Goal: Task Accomplishment & Management: Manage account settings

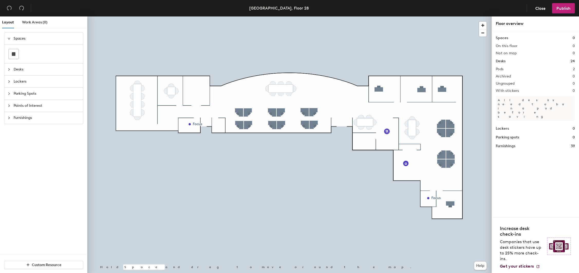
click at [12, 53] on rect at bounding box center [14, 54] width 4 height 4
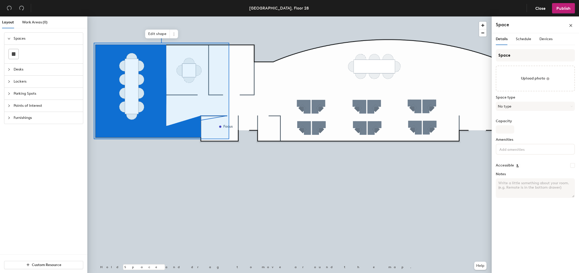
click at [153, 32] on span "Edit shape" at bounding box center [157, 34] width 25 height 9
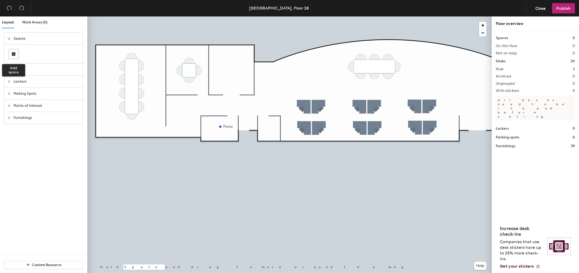
click at [17, 54] on div at bounding box center [14, 54] width 10 height 10
click at [14, 52] on div at bounding box center [14, 54] width 10 height 10
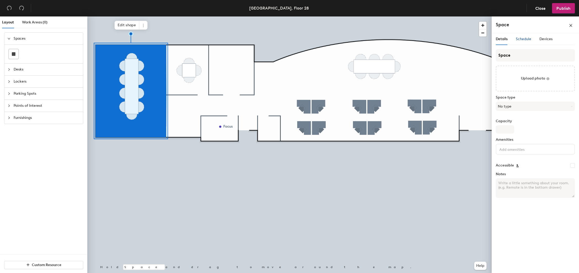
click at [520, 39] on span "Schedule" at bounding box center [523, 39] width 15 height 4
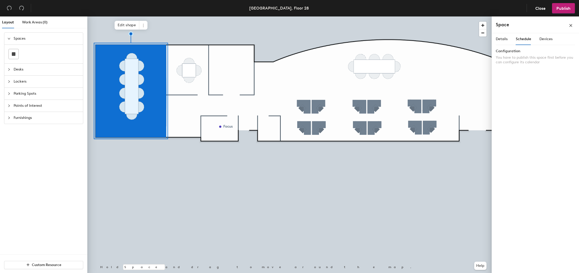
click at [502, 42] on div "Details" at bounding box center [502, 39] width 12 height 12
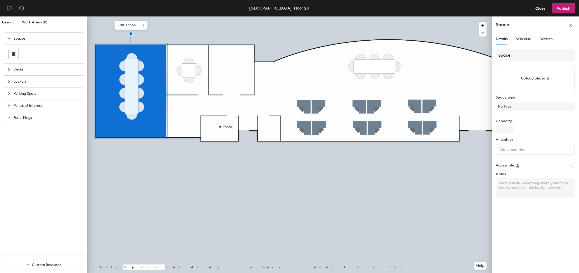
click at [506, 104] on button "No type" at bounding box center [535, 105] width 79 height 9
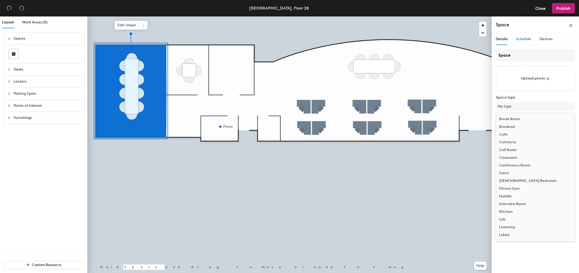
click at [517, 42] on div "Schedule" at bounding box center [523, 39] width 15 height 6
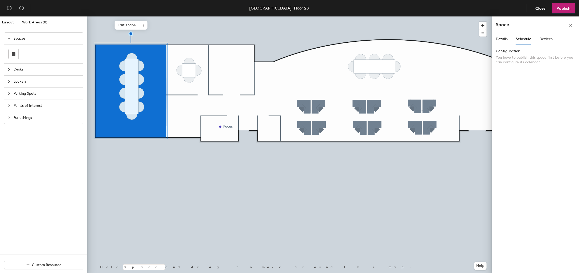
click at [560, 7] on span "Publish" at bounding box center [563, 8] width 14 height 5
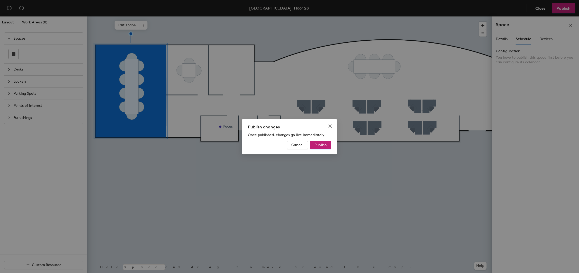
click at [322, 145] on span "Publish" at bounding box center [320, 145] width 12 height 4
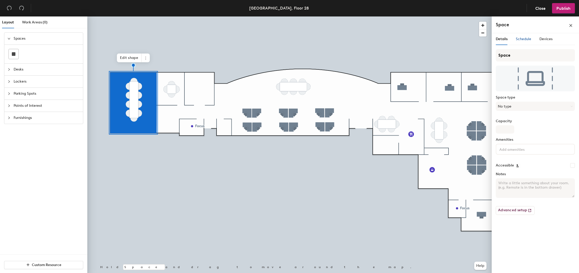
click at [520, 42] on div "Schedule" at bounding box center [523, 39] width 15 height 6
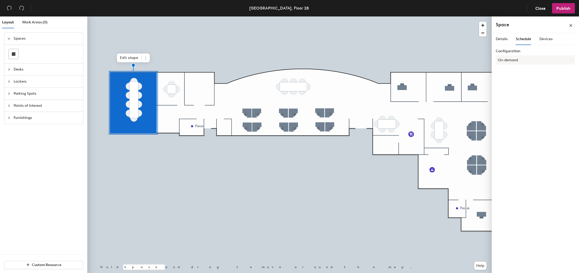
click at [515, 61] on button "On-demand" at bounding box center [535, 59] width 79 height 9
click at [511, 79] on div "Scheduled" at bounding box center [535, 81] width 79 height 8
click at [508, 72] on button "Select account" at bounding box center [535, 71] width 79 height 9
click at [515, 91] on div "Microsoft 365" at bounding box center [535, 92] width 79 height 8
click at [515, 91] on input at bounding box center [535, 91] width 79 height 9
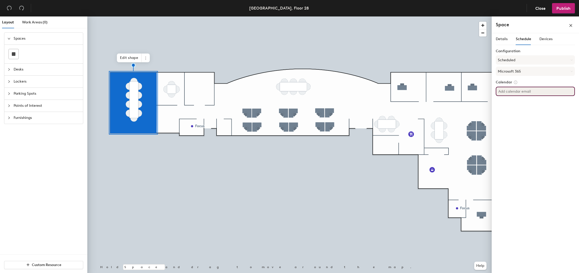
paste input "OrlandoConferenceRoom@woolpert.com"
type input "OrlandoConferenceRoom@woolpert.com"
click at [516, 117] on div "Details Schedule Devices Configuration Scheduled Microsoft 365 Calendar Orlando…" at bounding box center [535, 153] width 87 height 241
click at [508, 37] on div "Details Schedule Devices" at bounding box center [524, 39] width 57 height 12
click at [503, 39] on span "Details" at bounding box center [502, 39] width 12 height 4
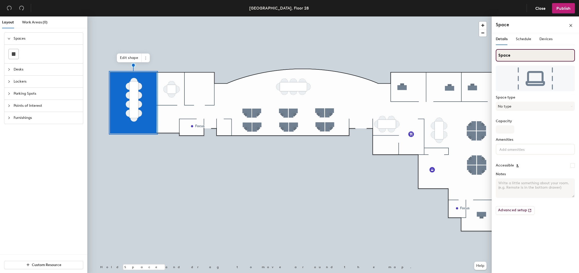
click at [491, 53] on div "Layout Work Areas (0) Spaces Desks Lockers Parking Spots Points of Interest Fur…" at bounding box center [289, 145] width 579 height 258
click at [509, 55] on input "O" at bounding box center [535, 55] width 79 height 12
type input "Orlando Conf Room"
click at [403, 16] on div at bounding box center [289, 16] width 404 height 0
click at [513, 110] on button "No type" at bounding box center [535, 105] width 79 height 9
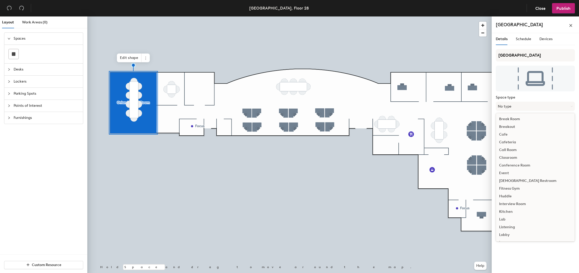
click at [536, 166] on div "Conference Room" at bounding box center [535, 165] width 79 height 8
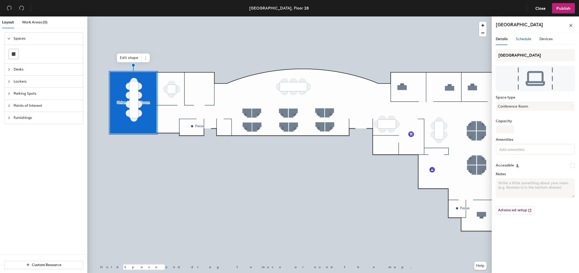
click at [523, 39] on span "Schedule" at bounding box center [523, 39] width 15 height 4
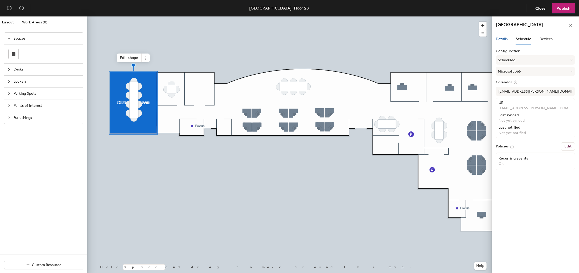
click at [505, 39] on span "Details" at bounding box center [502, 39] width 12 height 4
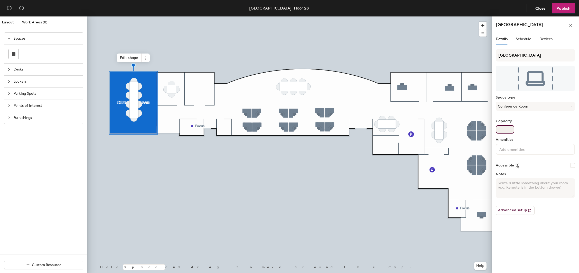
click at [502, 128] on input "Capacity" at bounding box center [505, 129] width 18 height 8
type input "12"
click at [528, 40] on span "Schedule" at bounding box center [523, 39] width 15 height 4
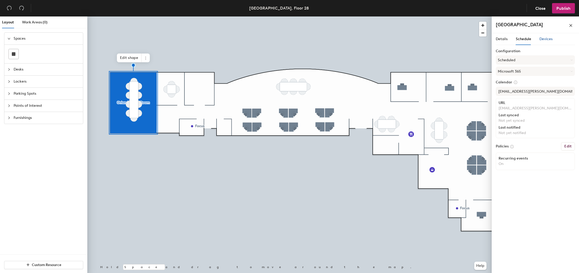
click at [545, 37] on span "Devices" at bounding box center [545, 39] width 13 height 4
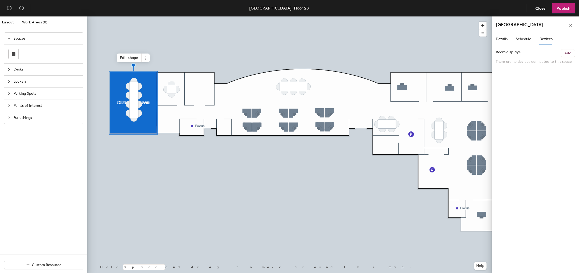
click at [526, 35] on div "Schedule" at bounding box center [523, 39] width 15 height 12
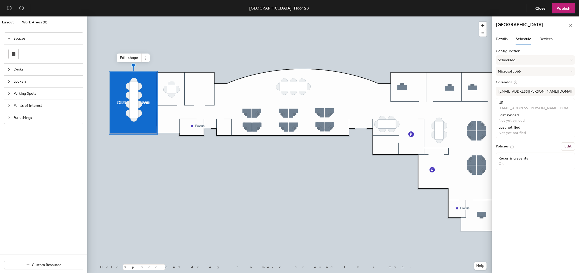
click at [496, 39] on div "Details Schedule Devices Configuration Scheduled Microsoft 365 Calendar Orlando…" at bounding box center [535, 153] width 87 height 241
click at [563, 9] on span "Publish" at bounding box center [563, 8] width 14 height 5
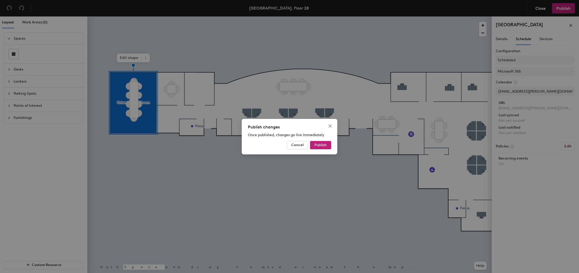
click at [321, 145] on span "Publish" at bounding box center [320, 145] width 12 height 4
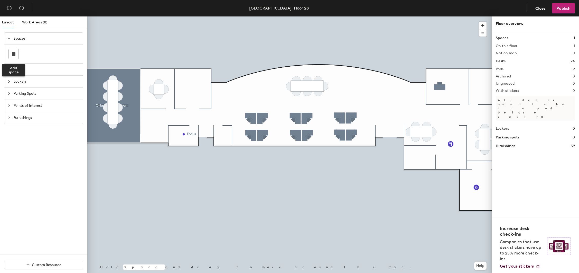
click at [14, 52] on div at bounding box center [14, 54] width 10 height 10
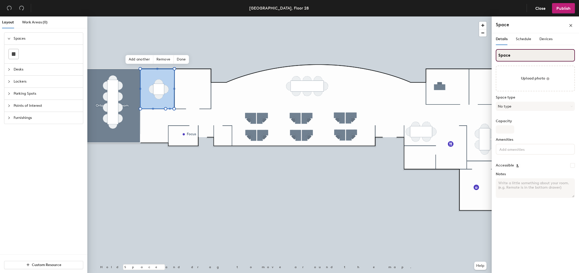
click at [483, 52] on div "Layout Work Areas (0) Spaces Desks Lockers Parking Spots Points of Interest Fur…" at bounding box center [289, 145] width 579 height 258
click at [484, 53] on div "Layout Work Areas (0) Spaces Desks Lockers Parking Spots Points of Interest Fur…" at bounding box center [289, 145] width 579 height 258
drag, startPoint x: 505, startPoint y: 56, endPoint x: 492, endPoint y: 56, distance: 12.1
click at [492, 56] on div "Details Schedule Devices h= Upload photo Space type No type Capacity Amenities …" at bounding box center [535, 153] width 87 height 241
type input "Huddle"
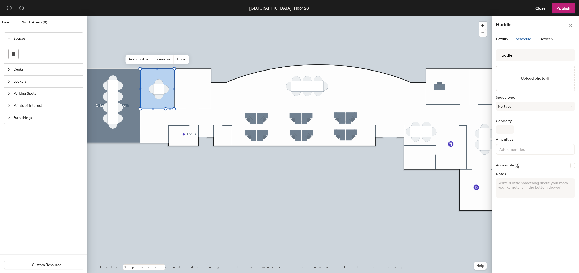
click at [525, 37] on span "Schedule" at bounding box center [523, 39] width 15 height 4
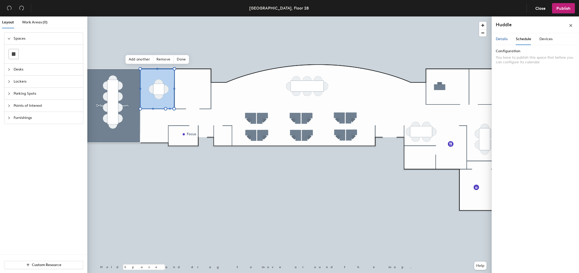
click at [507, 40] on span "Details" at bounding box center [502, 39] width 12 height 4
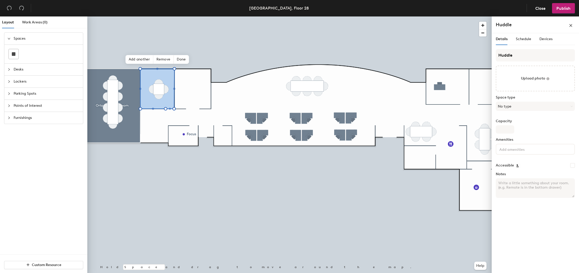
click at [517, 109] on button "No type" at bounding box center [535, 105] width 79 height 9
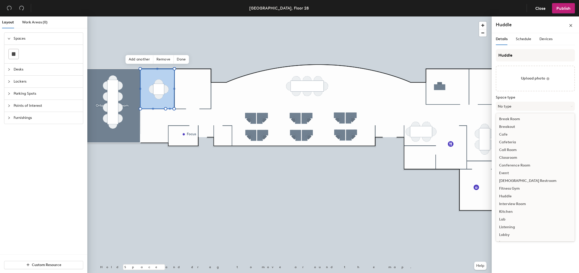
click at [517, 195] on div "Huddle" at bounding box center [535, 196] width 79 height 8
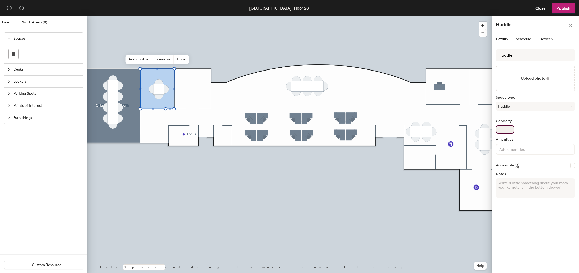
click at [502, 132] on input "Capacity" at bounding box center [505, 129] width 18 height 8
type input "4"
click at [521, 39] on span "Schedule" at bounding box center [523, 39] width 15 height 4
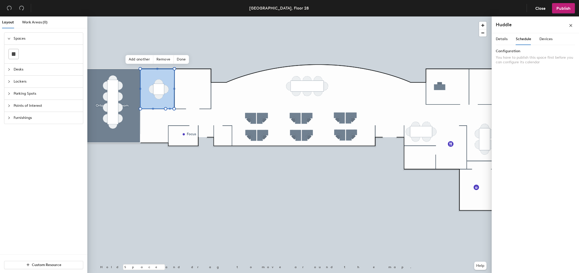
click at [563, 10] on span "Publish" at bounding box center [563, 8] width 14 height 5
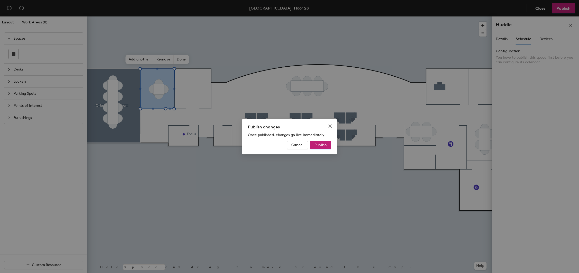
click at [322, 148] on button "Publish" at bounding box center [320, 145] width 21 height 8
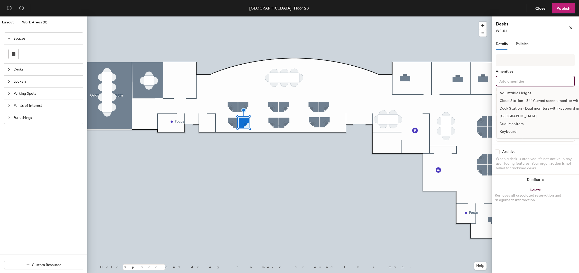
click at [517, 80] on input at bounding box center [521, 81] width 46 height 6
